Goal: Information Seeking & Learning: Understand process/instructions

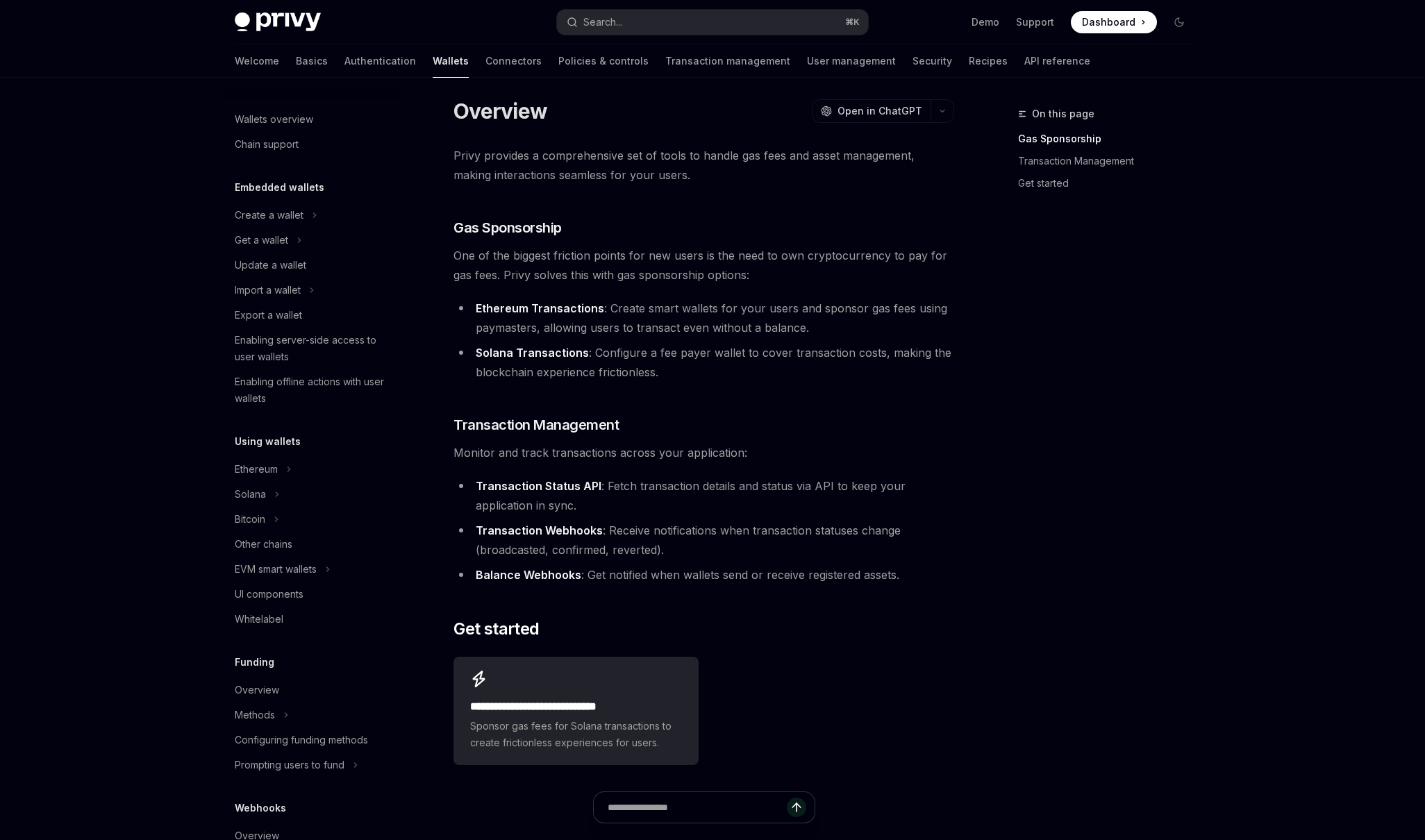
scroll to position [10, 0]
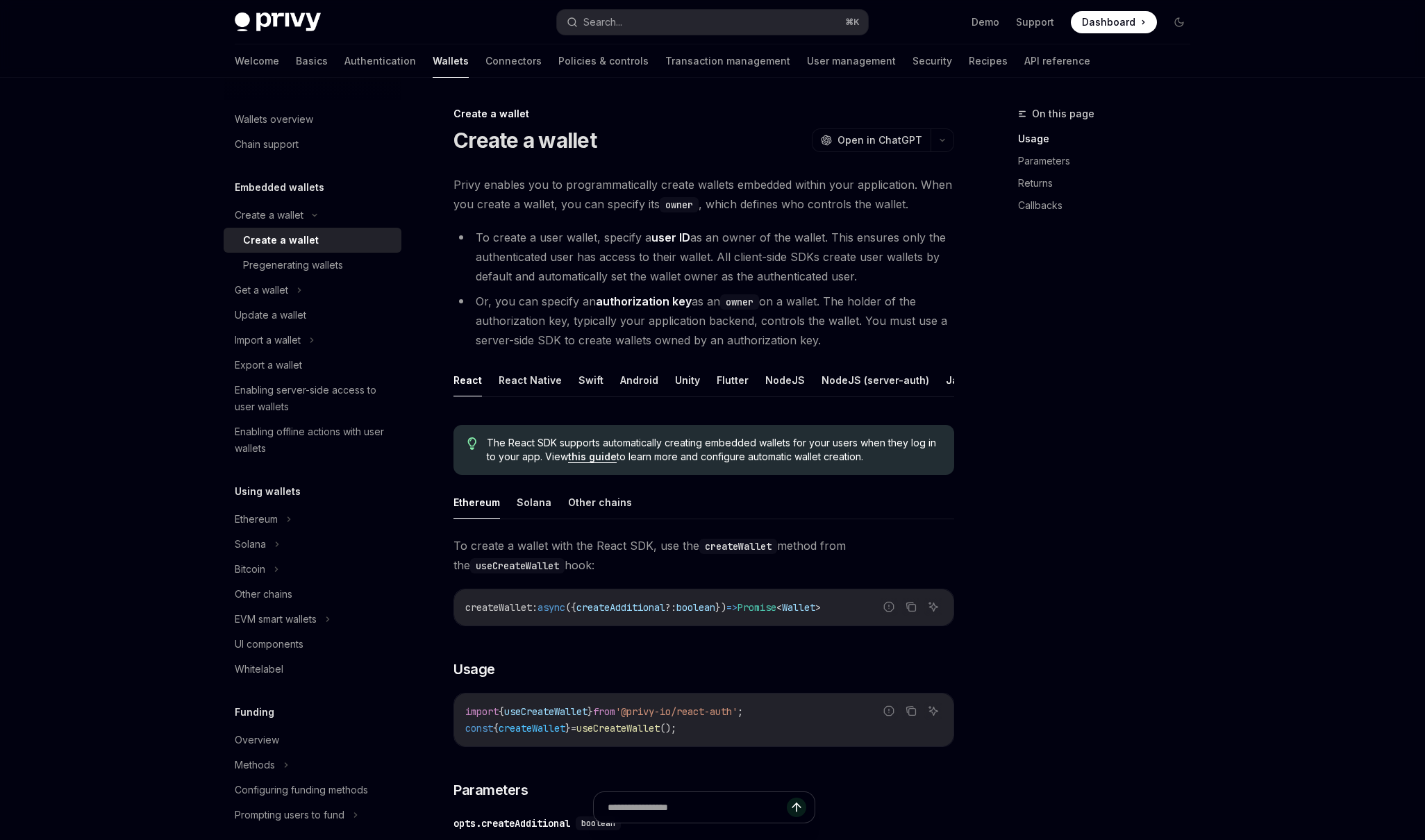
scroll to position [7, 0]
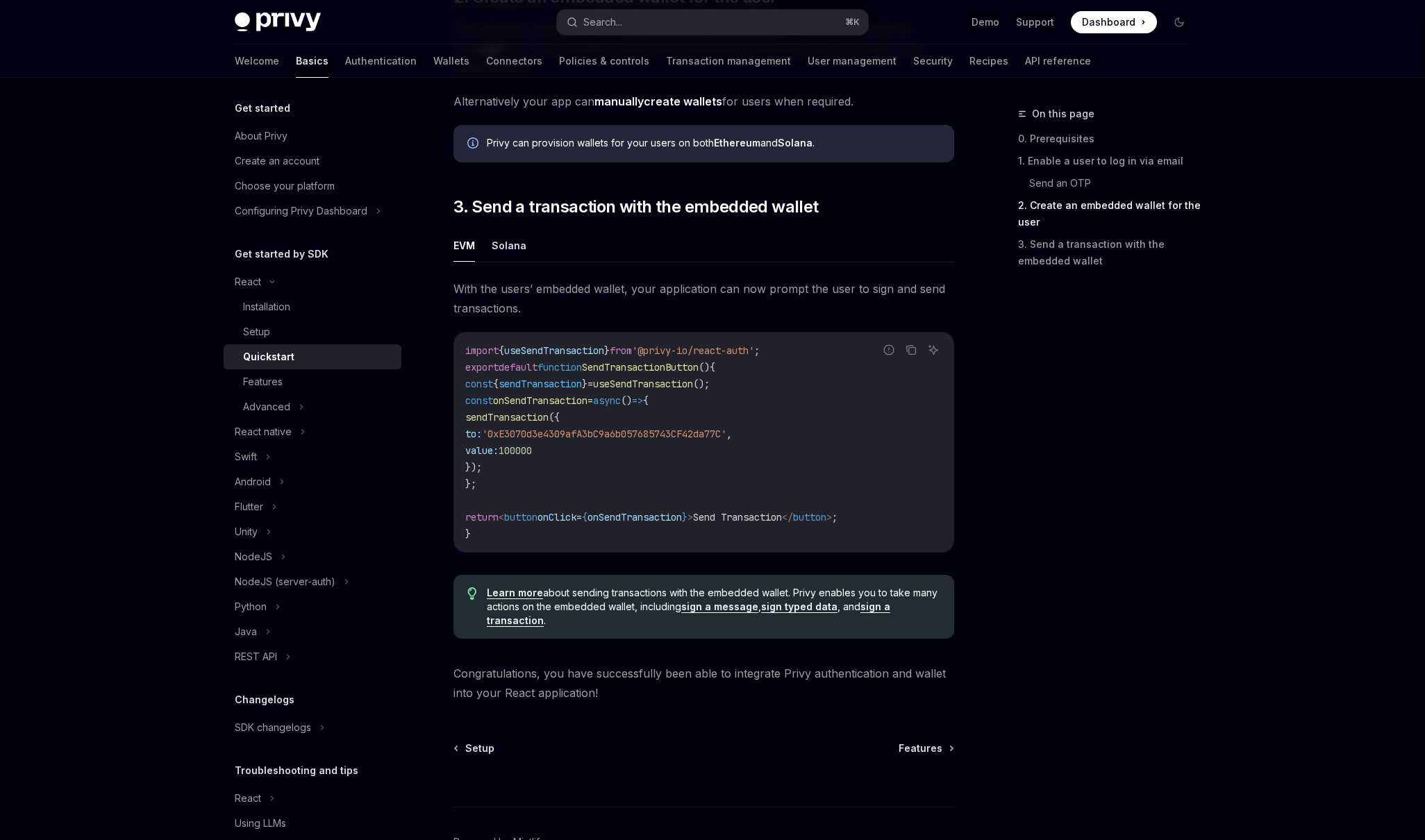
scroll to position [1192, 0]
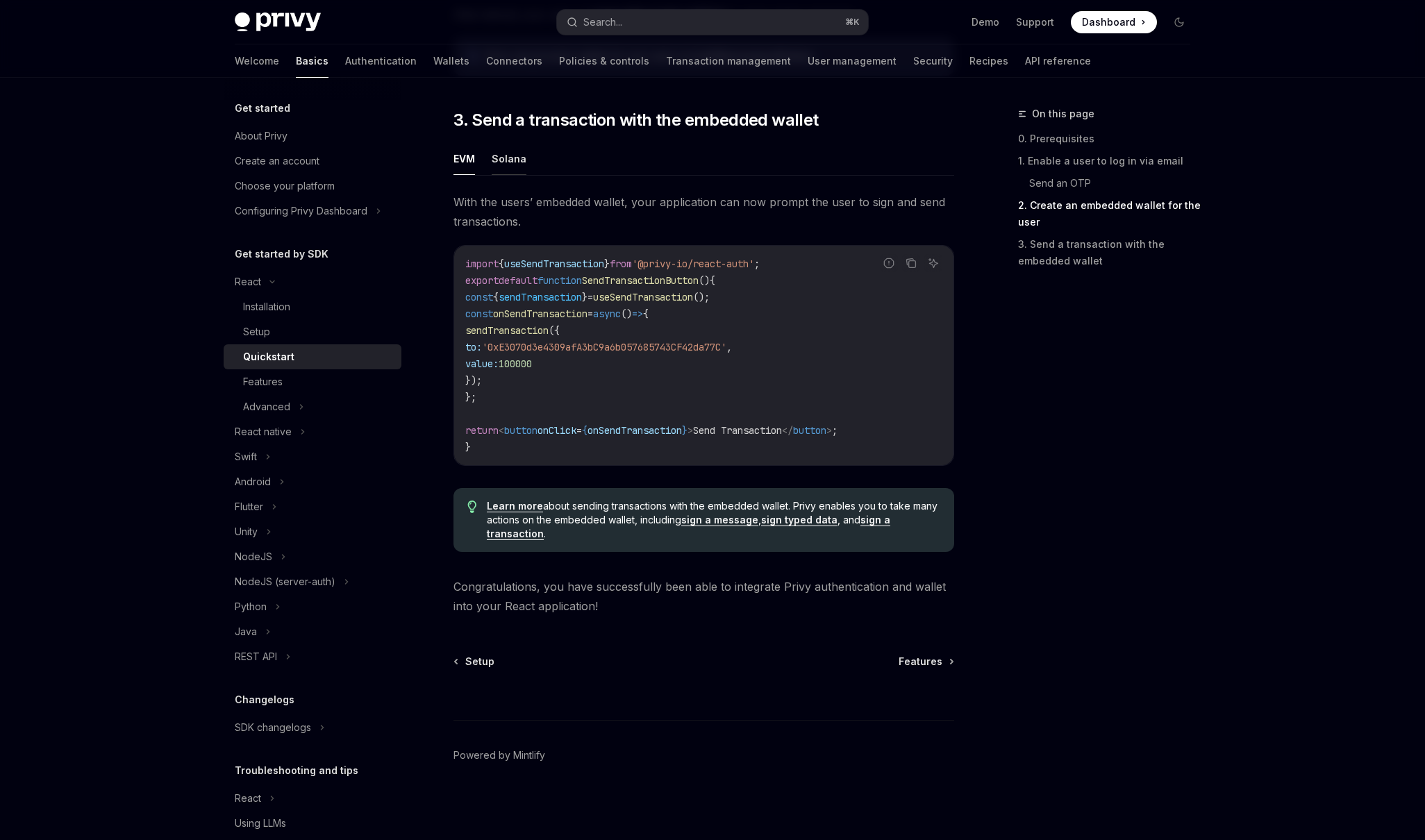
click at [521, 149] on button "Solana" at bounding box center [509, 158] width 35 height 32
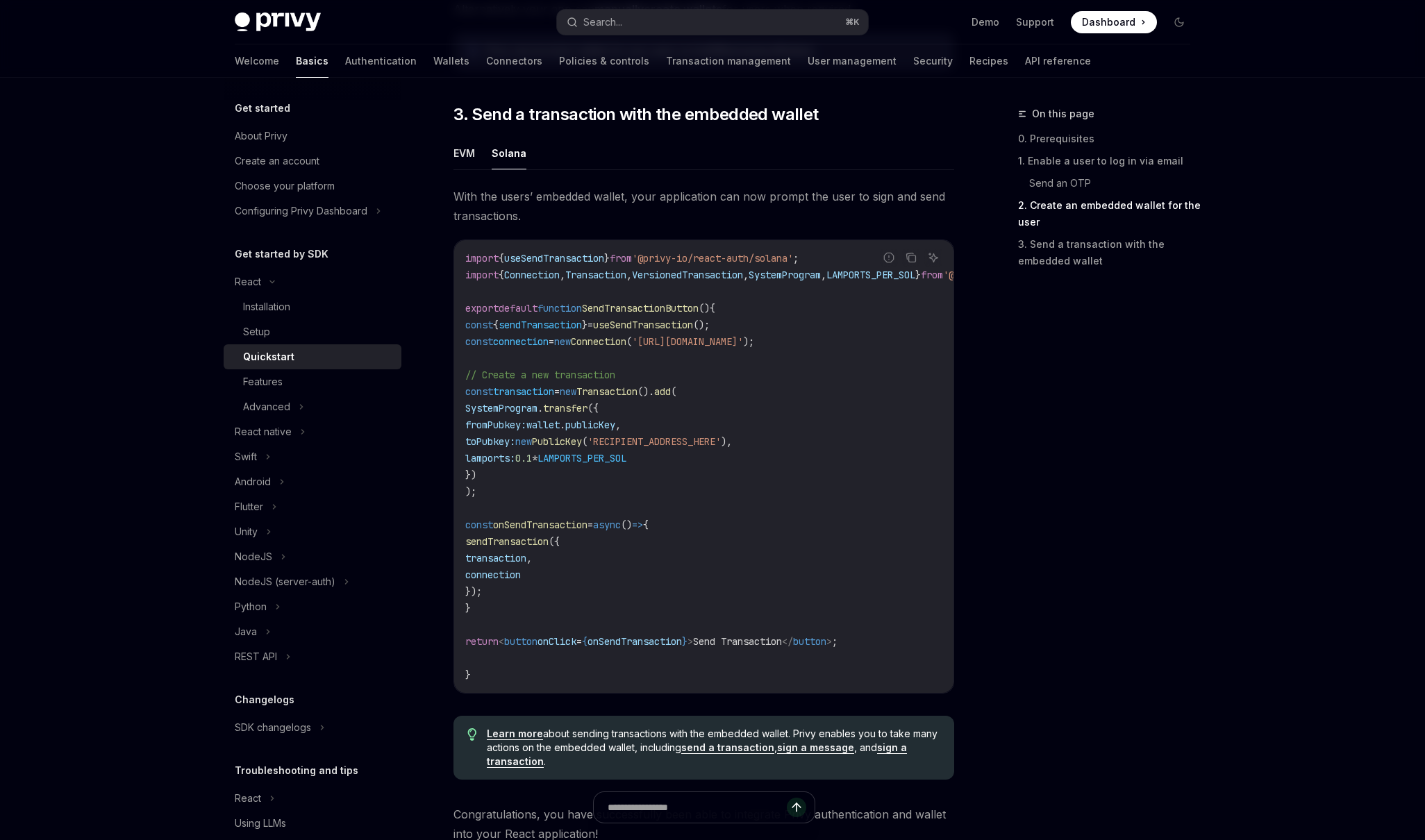
click at [479, 157] on ul "EVM Solana" at bounding box center [704, 153] width 501 height 33
click at [468, 161] on button "EVM" at bounding box center [464, 152] width 22 height 32
type textarea "*"
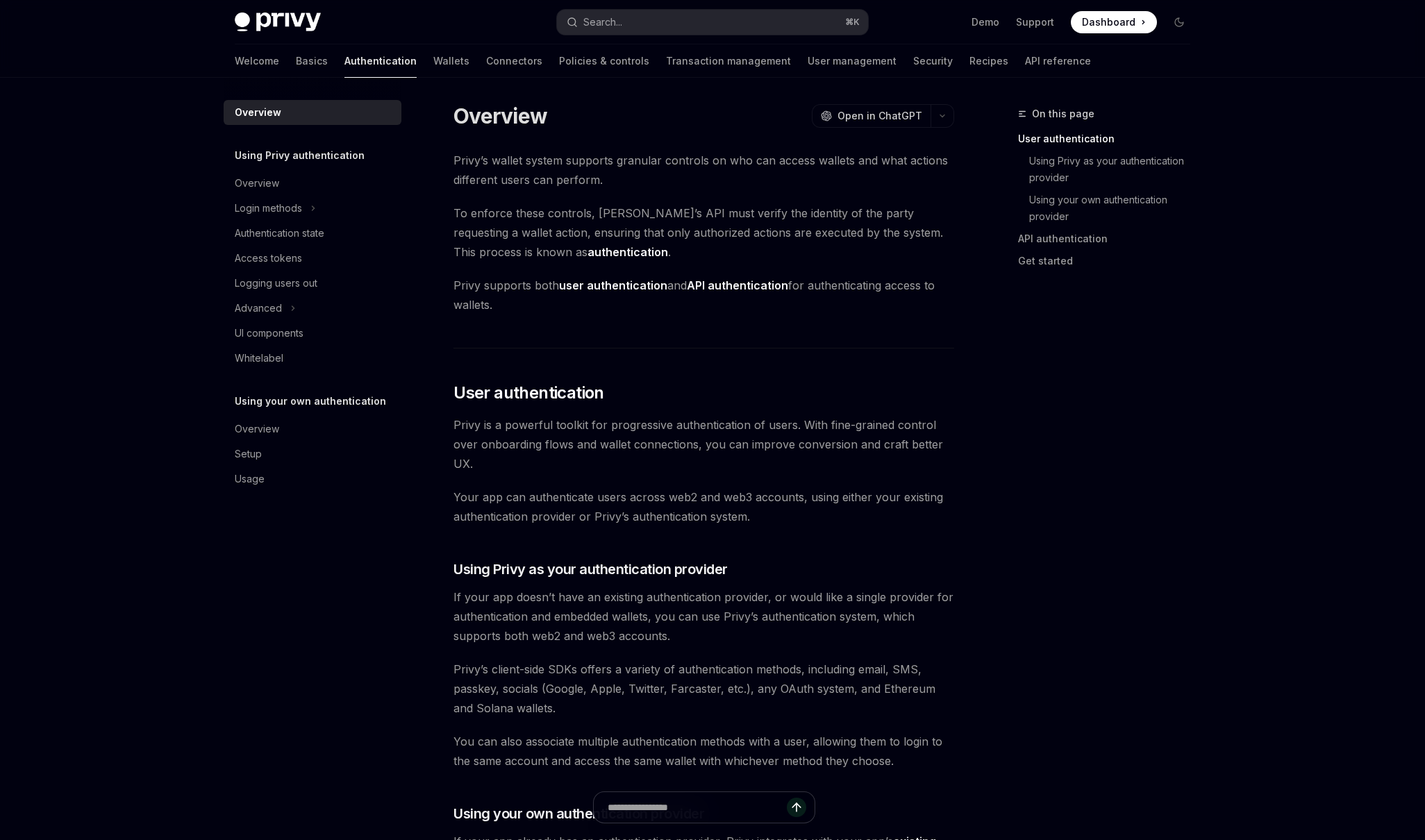
scroll to position [1, 0]
click at [664, 28] on button "Search... ⌘ K" at bounding box center [712, 22] width 311 height 25
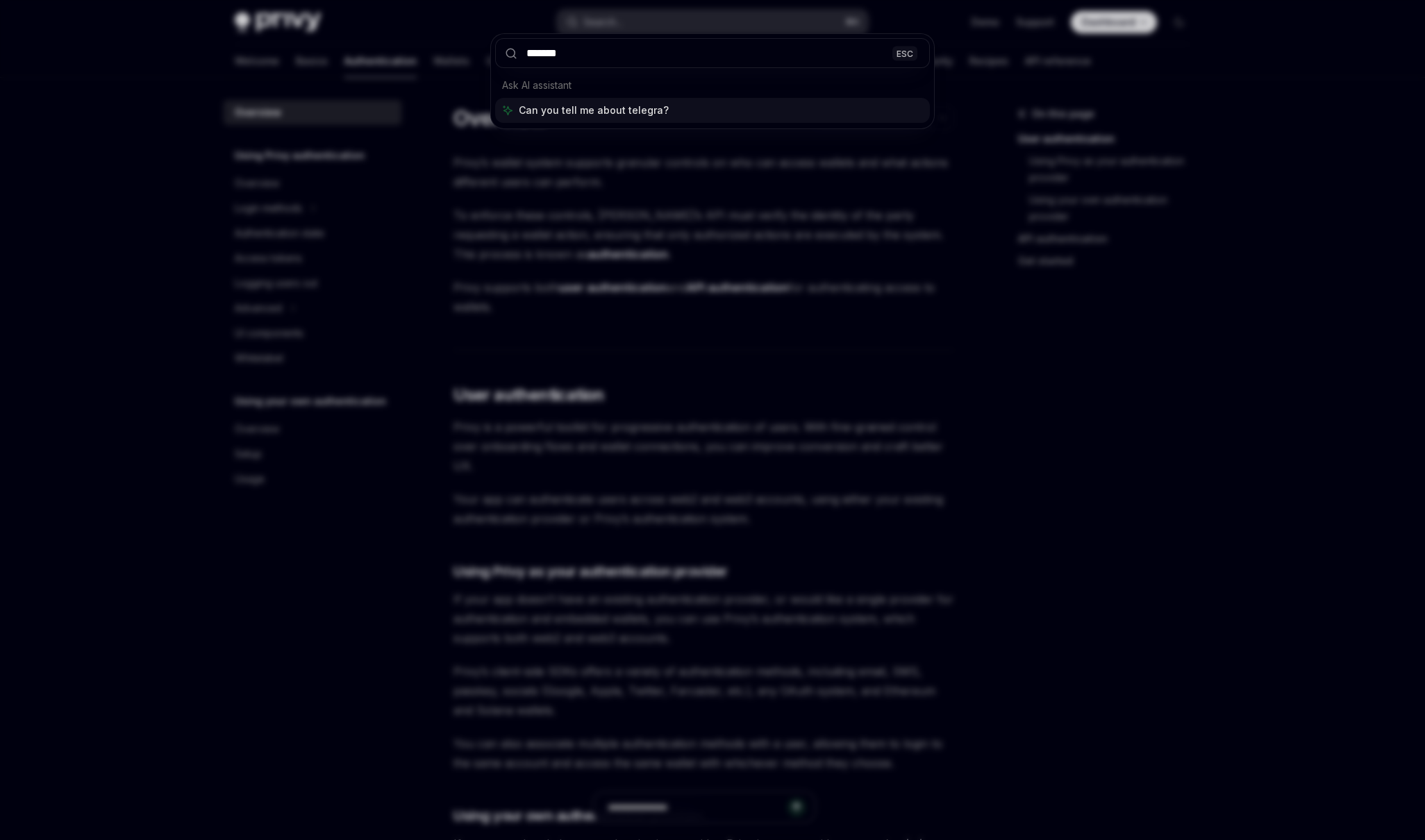
type input "********"
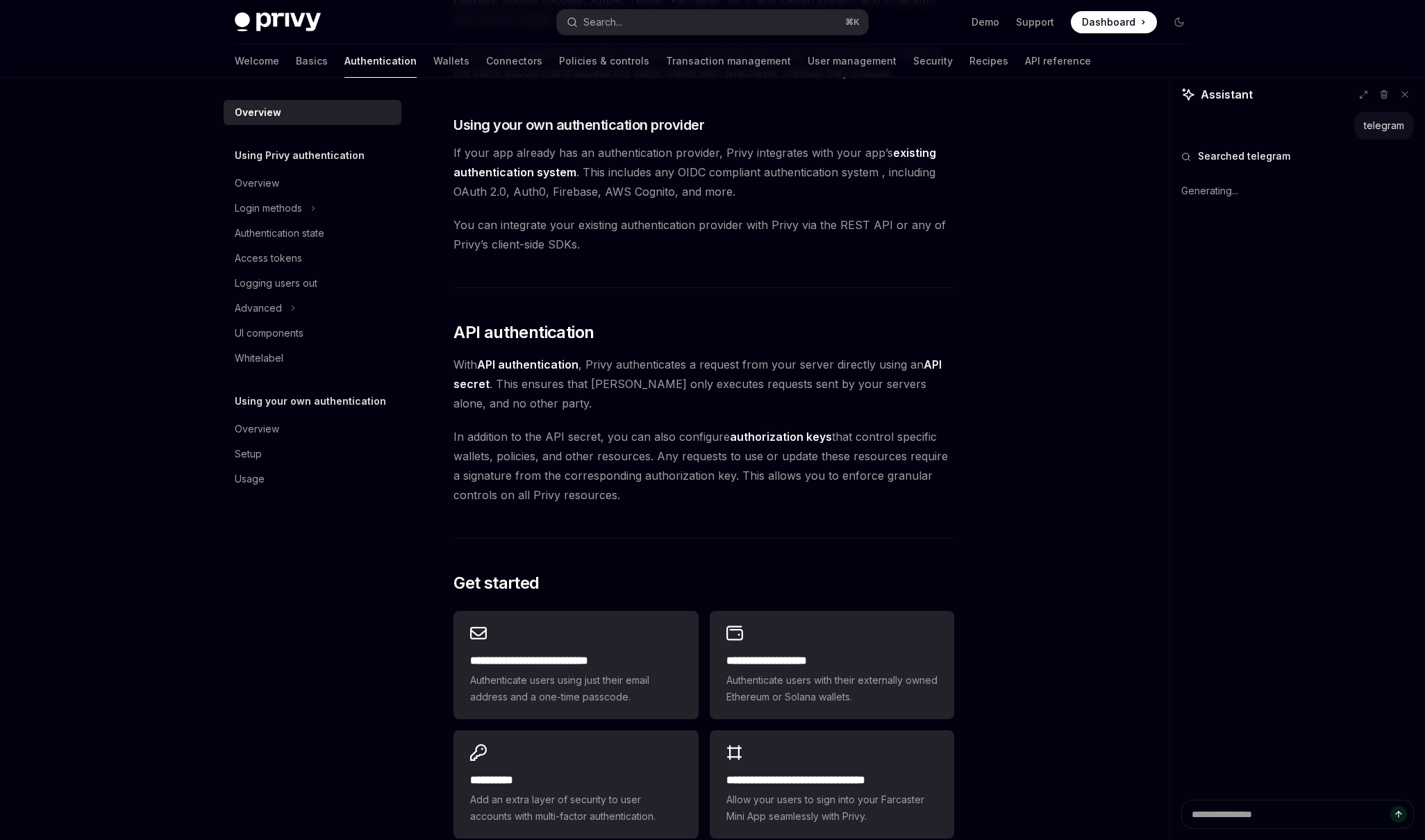
scroll to position [889, 0]
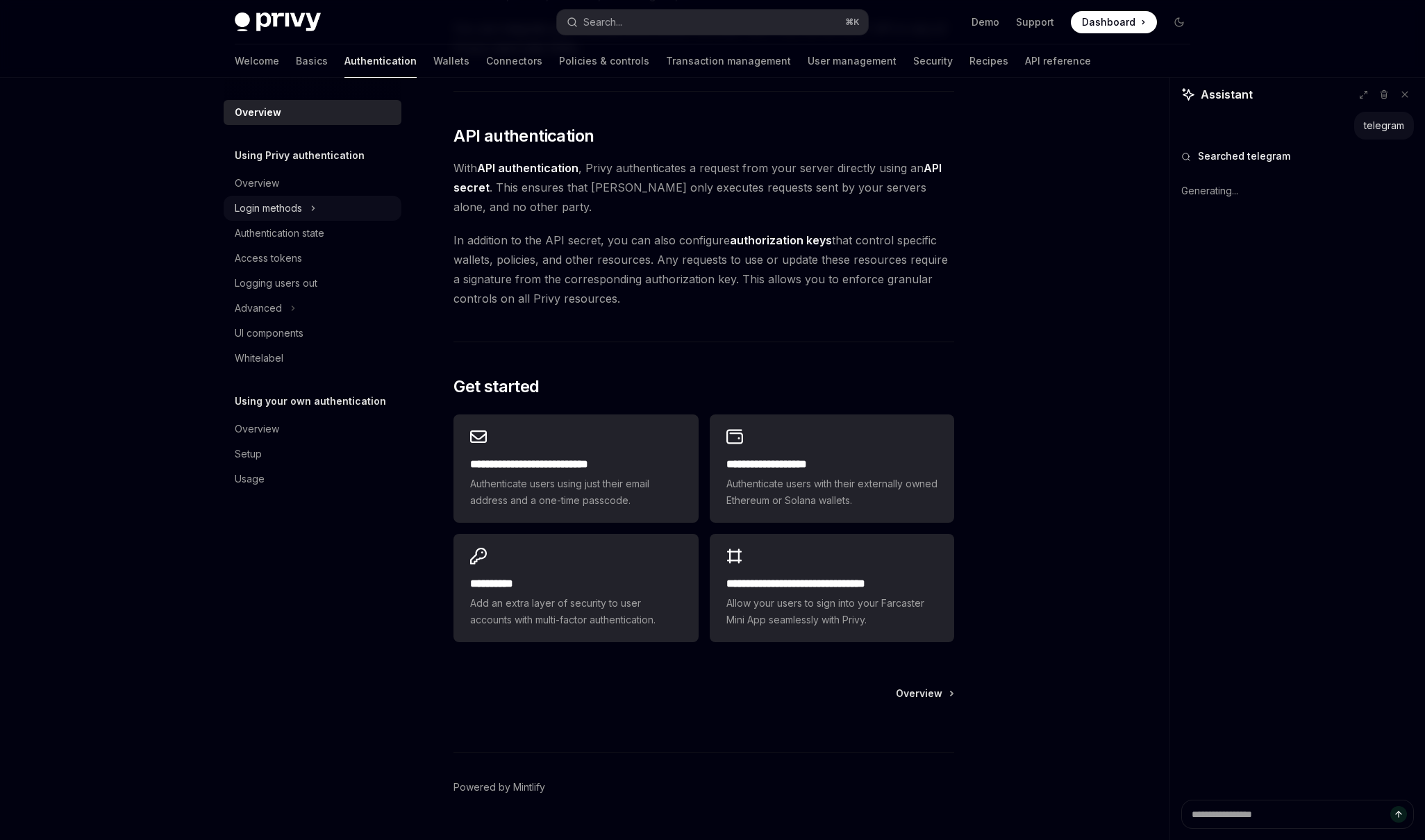
click at [319, 206] on div "Login methods" at bounding box center [312, 208] width 178 height 25
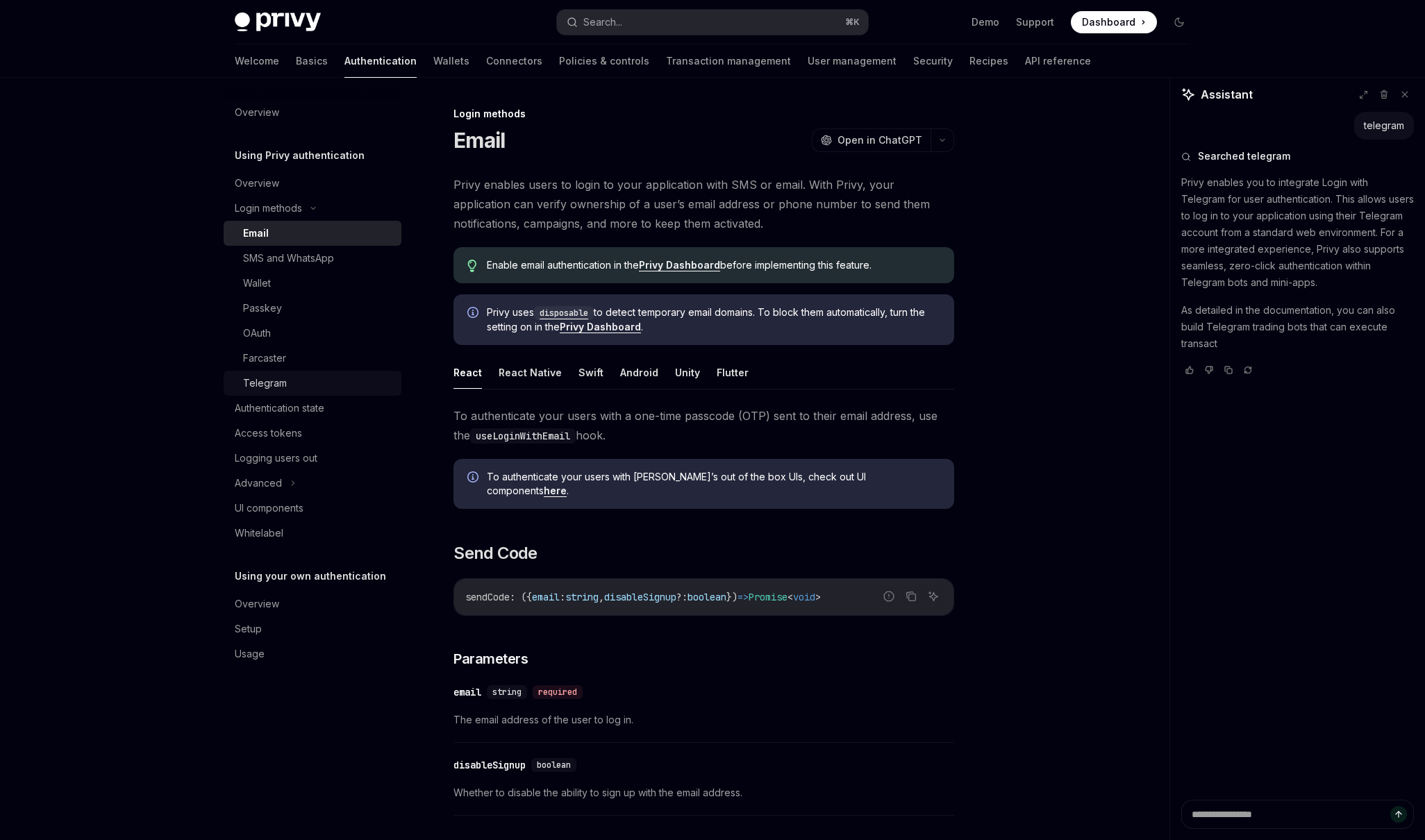
click at [277, 379] on div "Telegram" at bounding box center [265, 383] width 44 height 17
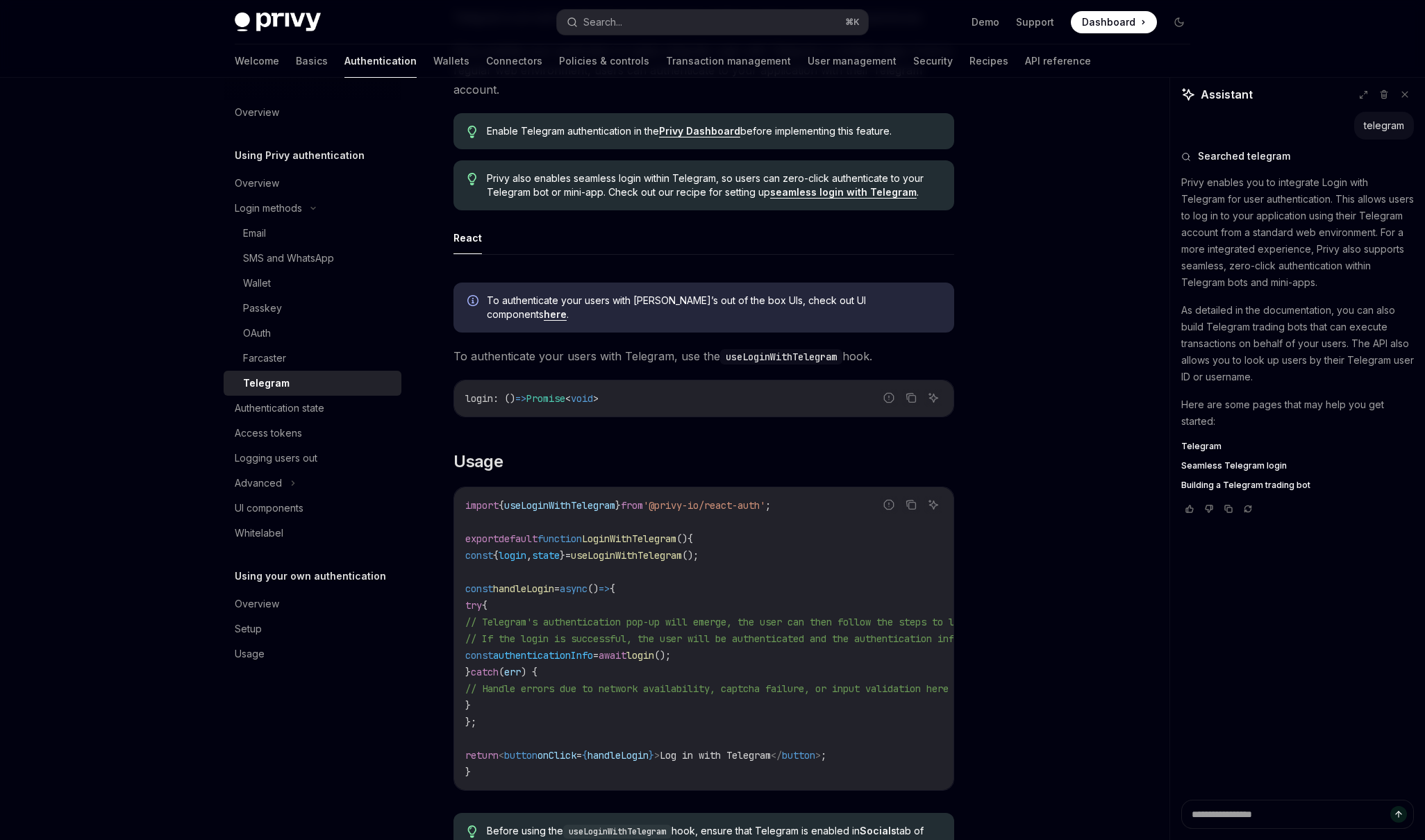
scroll to position [174, 0]
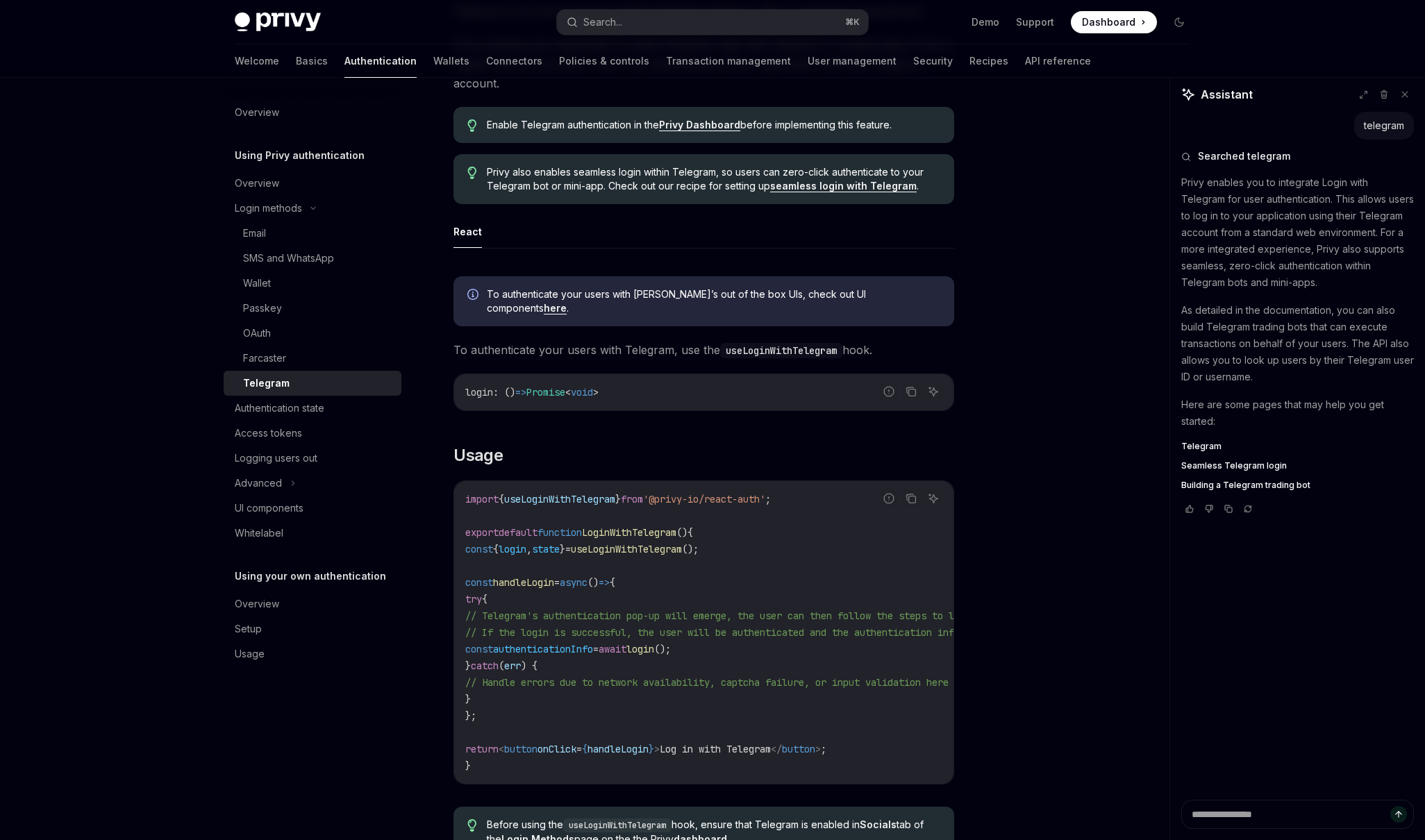
click at [815, 185] on link "seamless login with Telegram" at bounding box center [843, 185] width 147 height 12
type textarea "*"
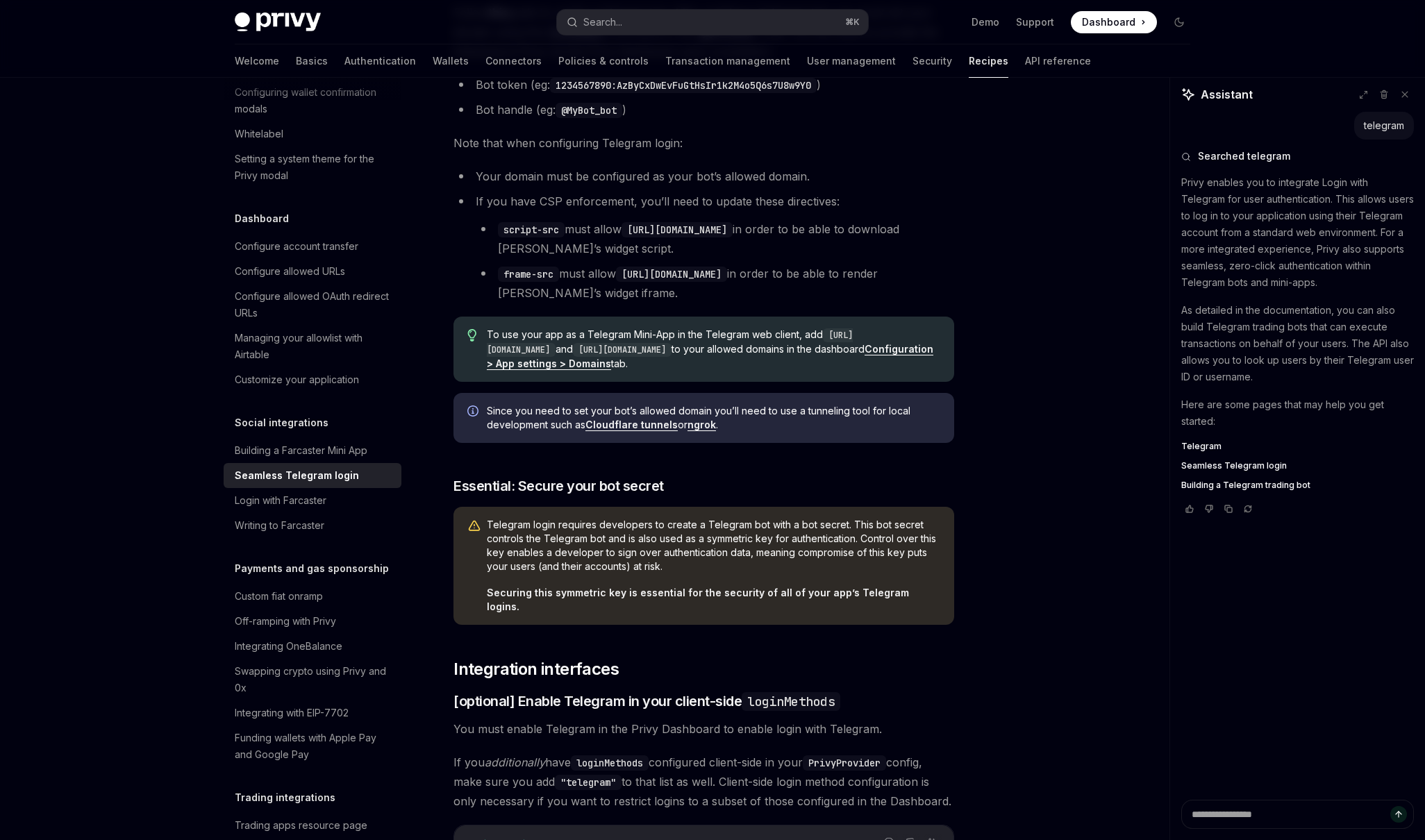
scroll to position [379, 0]
